Goal: Task Accomplishment & Management: Use online tool/utility

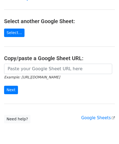
scroll to position [54, 0]
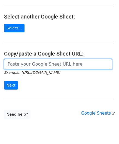
click at [29, 62] on input "url" at bounding box center [58, 64] width 108 height 10
paste input "[URL][DOMAIN_NAME]"
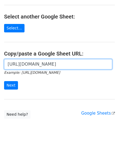
scroll to position [0, 115]
type input "[URL][DOMAIN_NAME]"
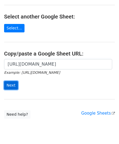
click at [11, 83] on input "Next" at bounding box center [11, 85] width 14 height 8
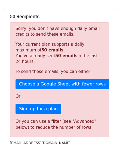
scroll to position [183, 0]
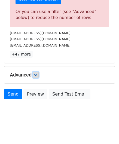
click at [35, 73] on icon at bounding box center [35, 74] width 3 height 3
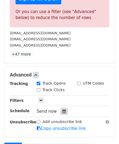
click at [62, 110] on icon at bounding box center [64, 111] width 4 height 4
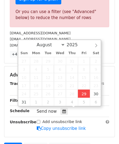
type input "2025-08-29 12:00"
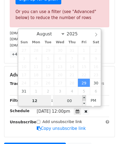
paste input "0"
type input "10"
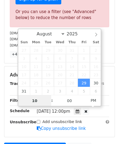
scroll to position [110, 0]
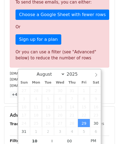
type input "2025-08-29 22:00"
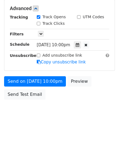
scroll to position [249, 0]
